Goal: Information Seeking & Learning: Find specific fact

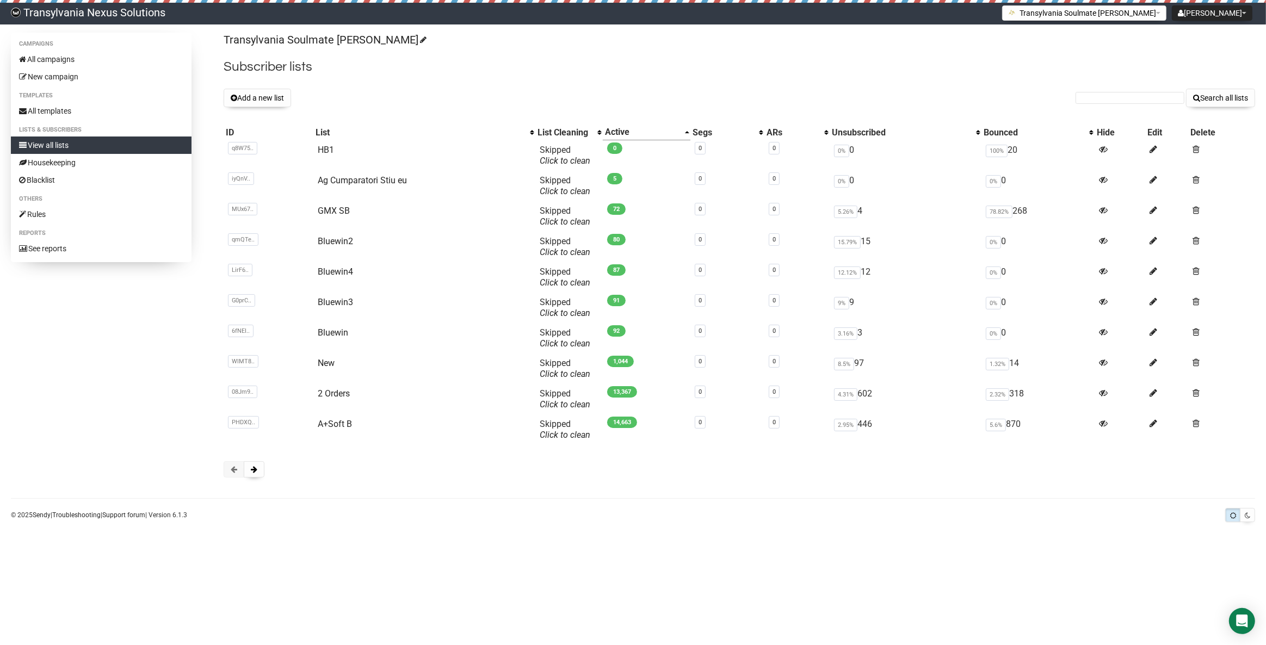
click at [1150, 105] on form "Search all lists" at bounding box center [1166, 98] width 180 height 19
paste input "[PERSON_NAME][EMAIL_ADDRESS][PERSON_NAME][DOMAIN_NAME]"
type input "[PERSON_NAME][EMAIL_ADDRESS][PERSON_NAME][DOMAIN_NAME]"
click at [1228, 95] on button "Search all lists" at bounding box center [1220, 98] width 69 height 19
click at [1093, 98] on input "text" at bounding box center [1130, 98] width 109 height 12
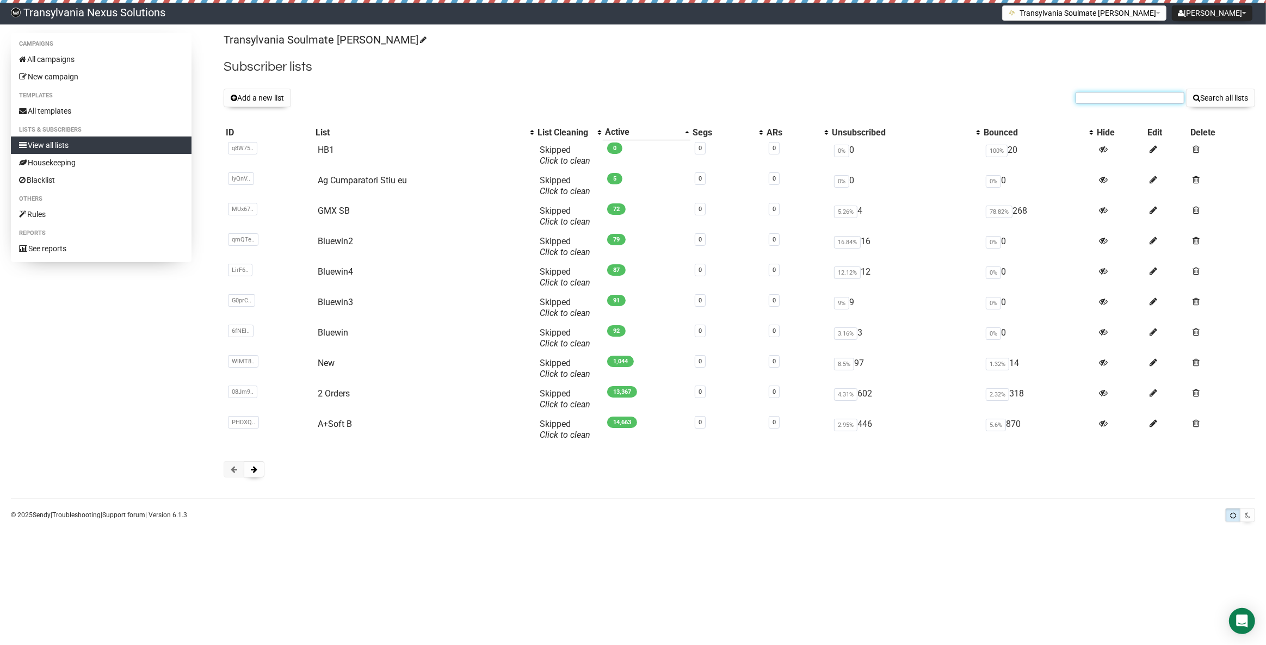
paste input "[EMAIL_ADDRESS][DOMAIN_NAME]"
type input "[EMAIL_ADDRESS][DOMAIN_NAME]"
click at [1224, 101] on button "Search all lists" at bounding box center [1220, 98] width 69 height 19
